Goal: Task Accomplishment & Management: Use online tool/utility

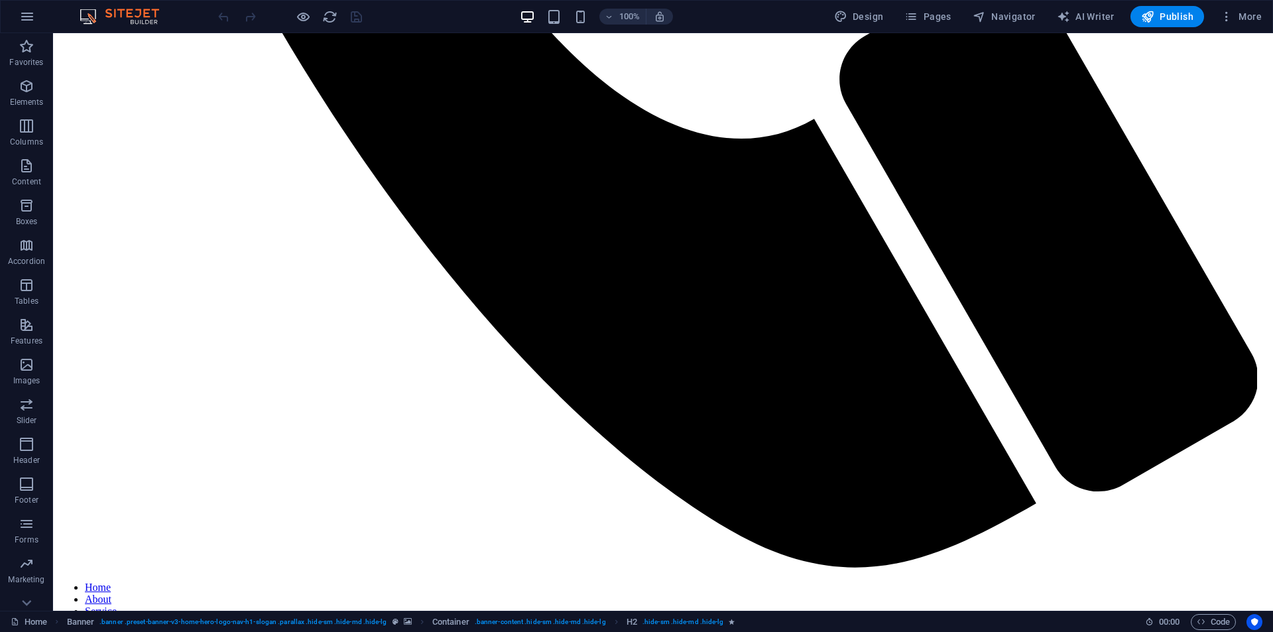
scroll to position [1127, 0]
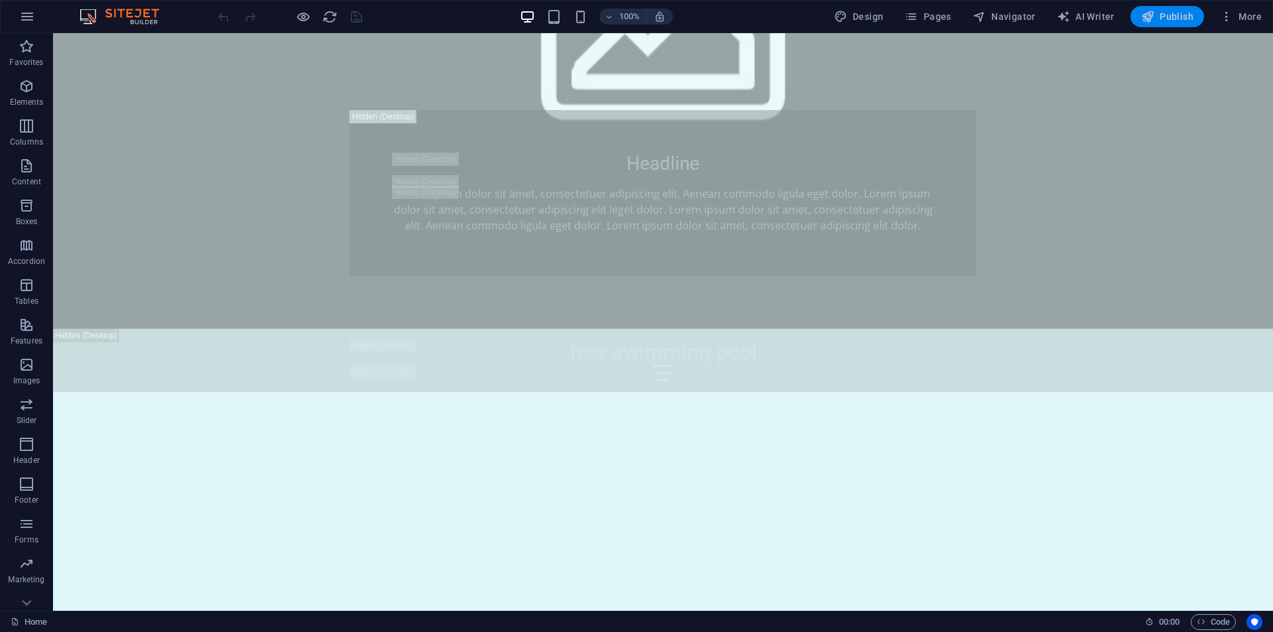
click at [1151, 20] on icon "button" at bounding box center [1147, 16] width 13 height 13
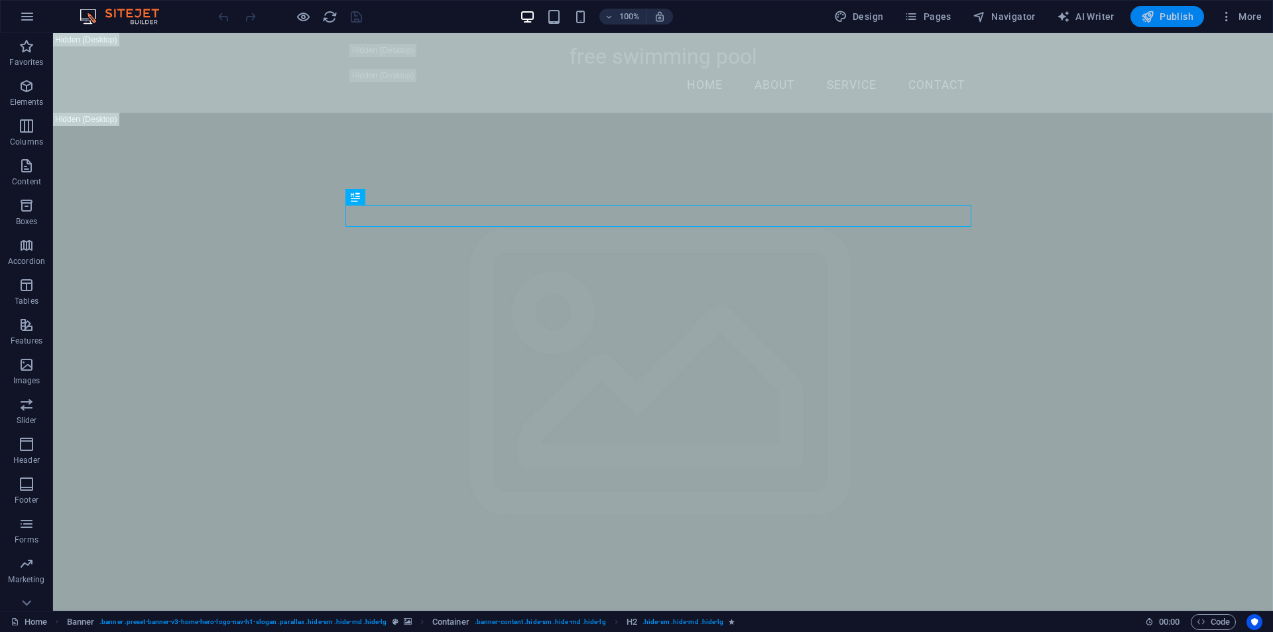
click at [1174, 19] on span "Publish" at bounding box center [1167, 16] width 52 height 13
click at [1151, 16] on icon "button" at bounding box center [1147, 16] width 13 height 13
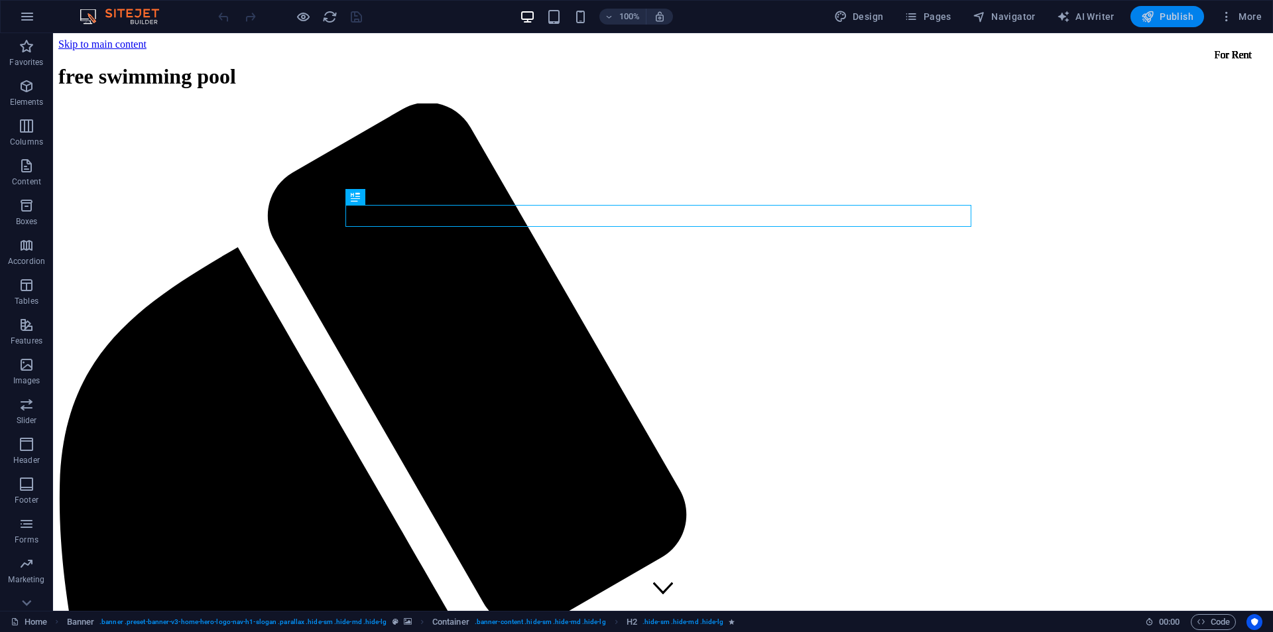
click at [1166, 17] on span "Publish" at bounding box center [1167, 16] width 52 height 13
